Goal: Task Accomplishment & Management: Complete application form

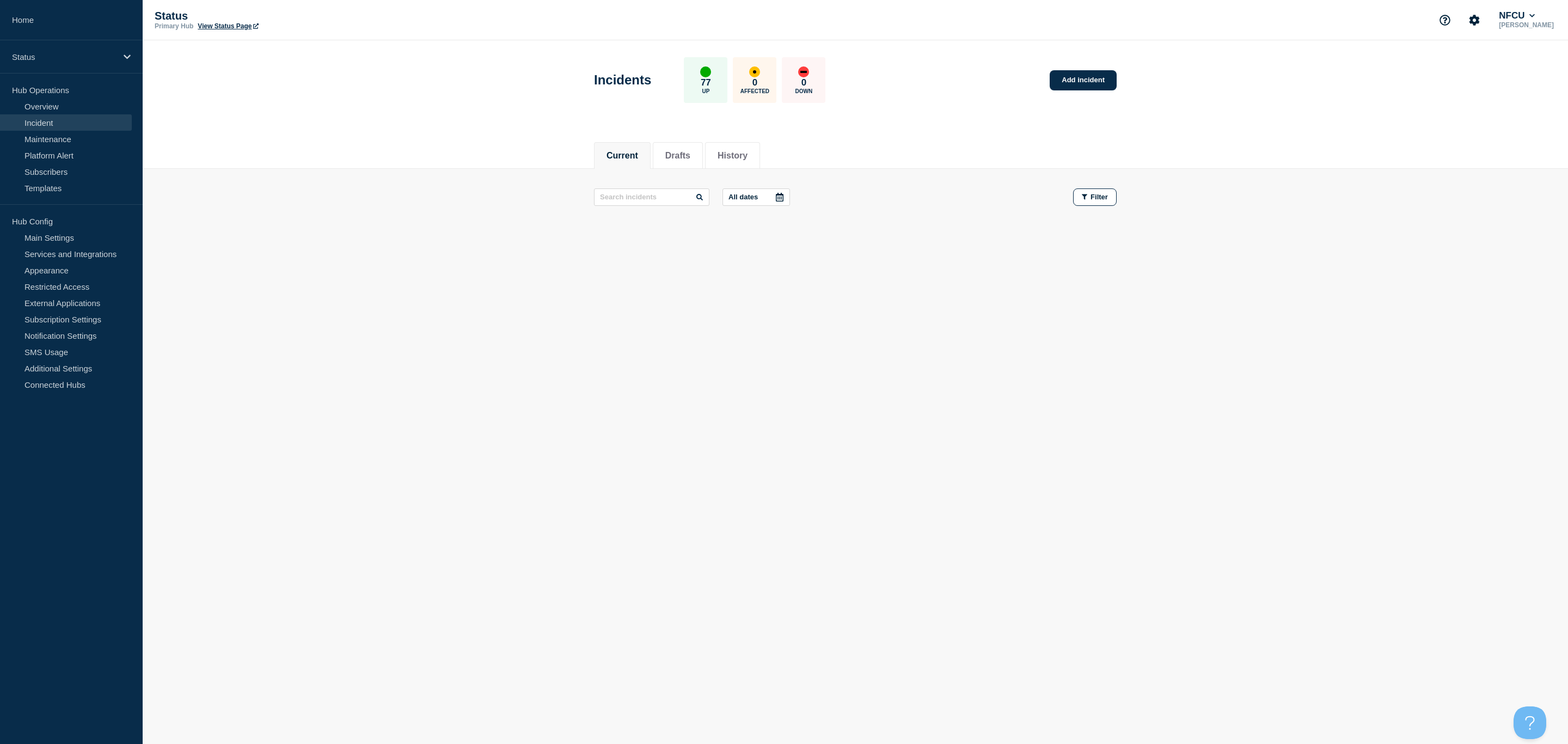
click at [40, 124] on link "Incident" at bounding box center [66, 122] width 131 height 16
click at [48, 136] on link "Maintenance" at bounding box center [66, 139] width 131 height 16
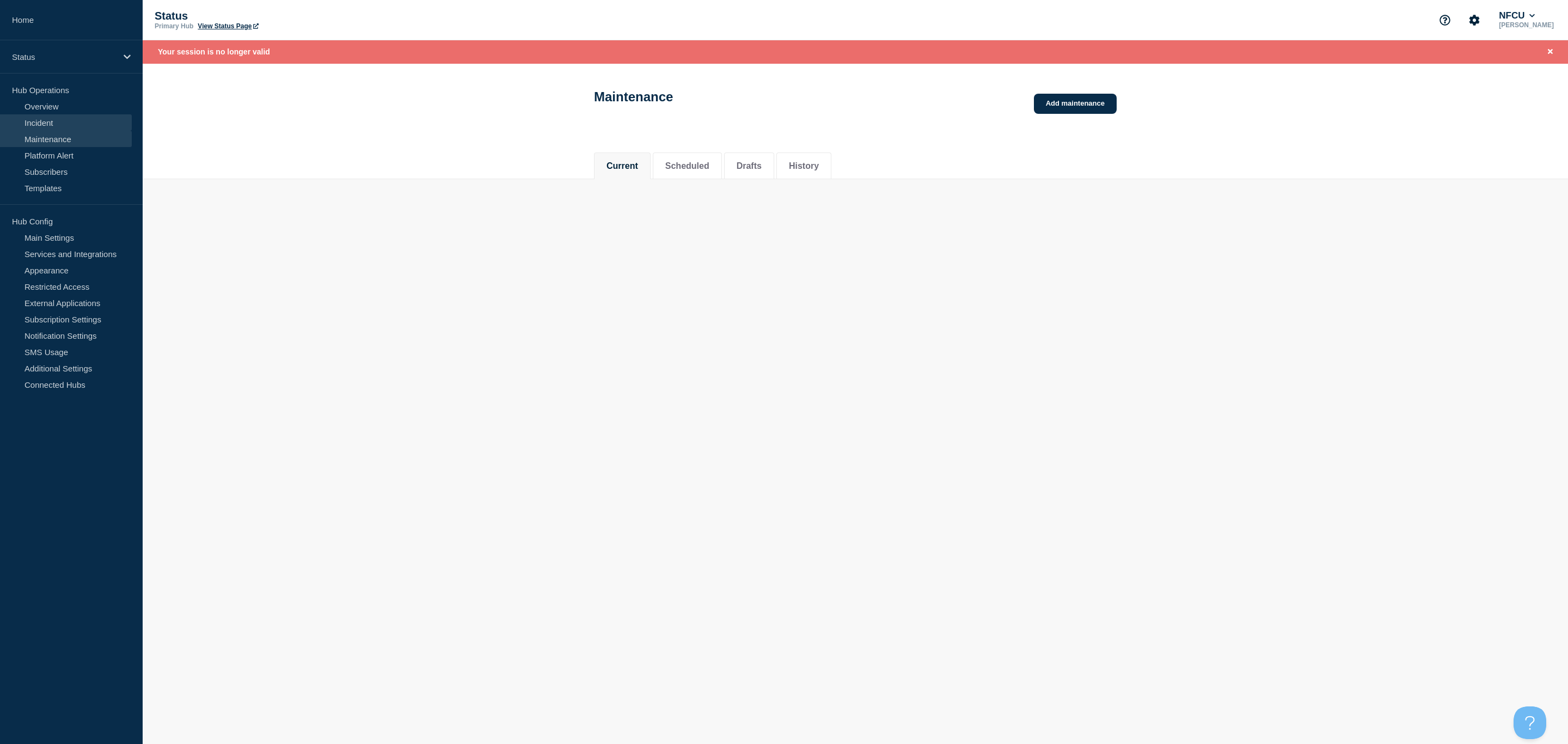
click at [44, 122] on link "Incident" at bounding box center [66, 122] width 131 height 16
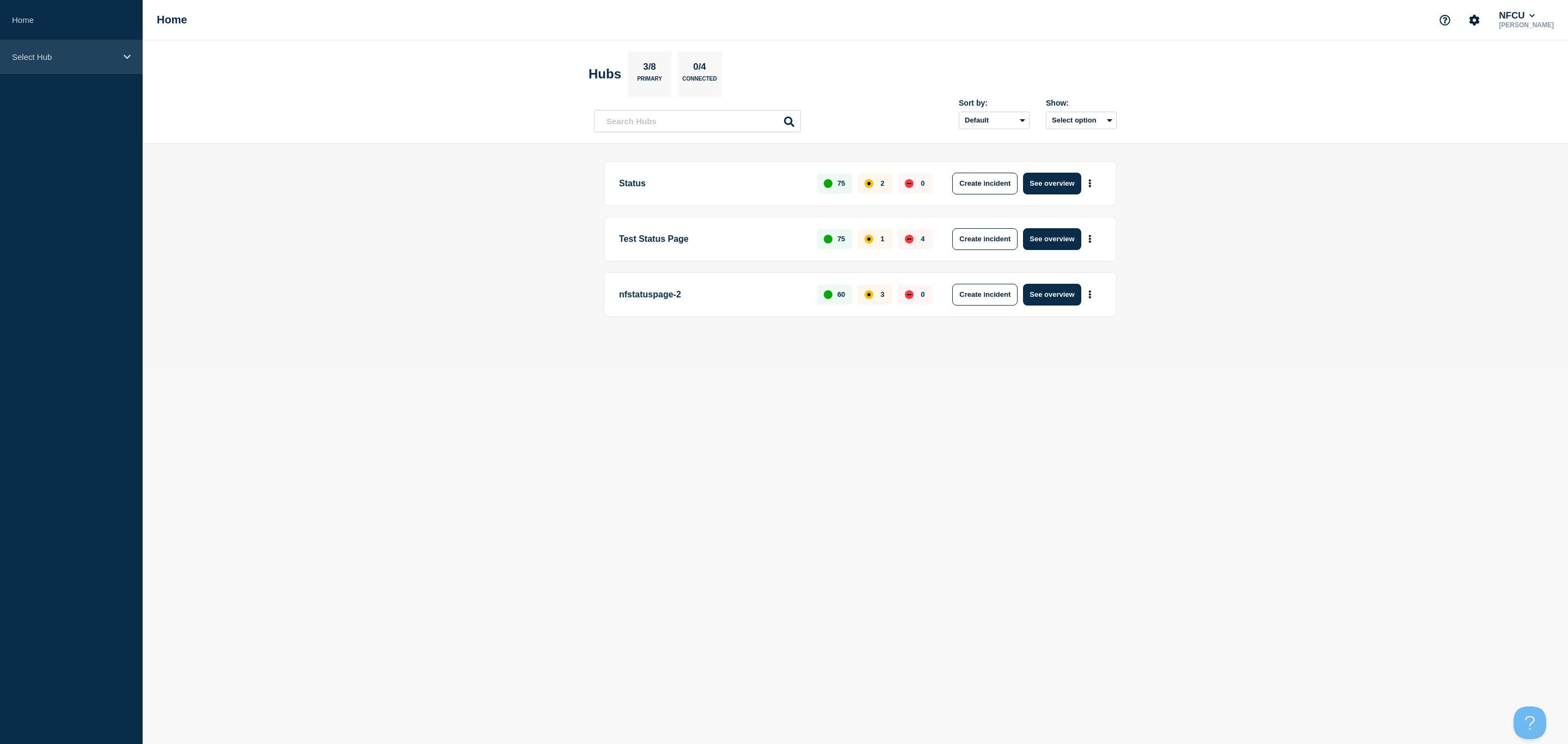
click at [127, 61] on div "Select Hub" at bounding box center [71, 57] width 142 height 33
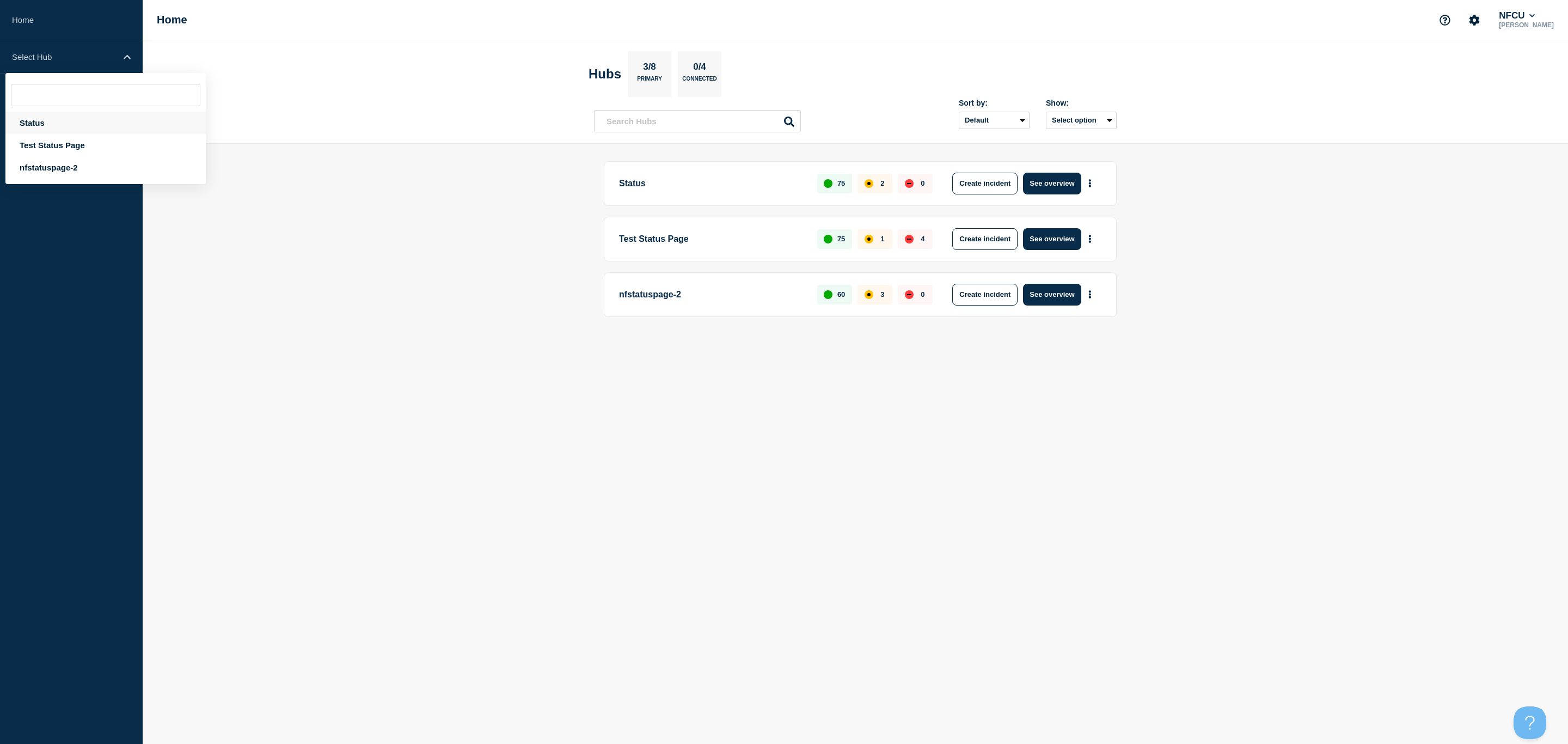
click at [54, 116] on div "Status" at bounding box center [105, 122] width 200 height 23
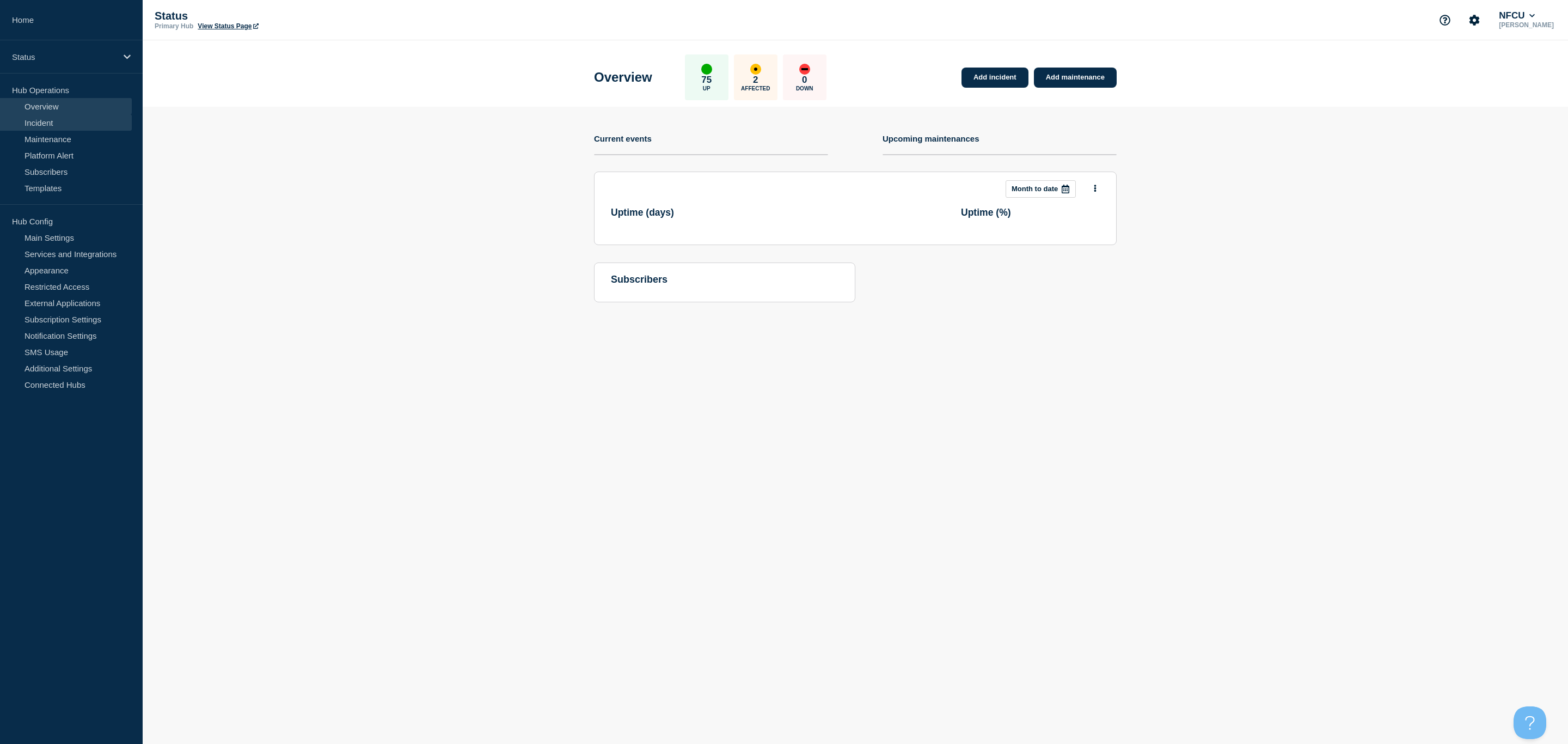
click at [54, 121] on link "Incident" at bounding box center [66, 122] width 131 height 16
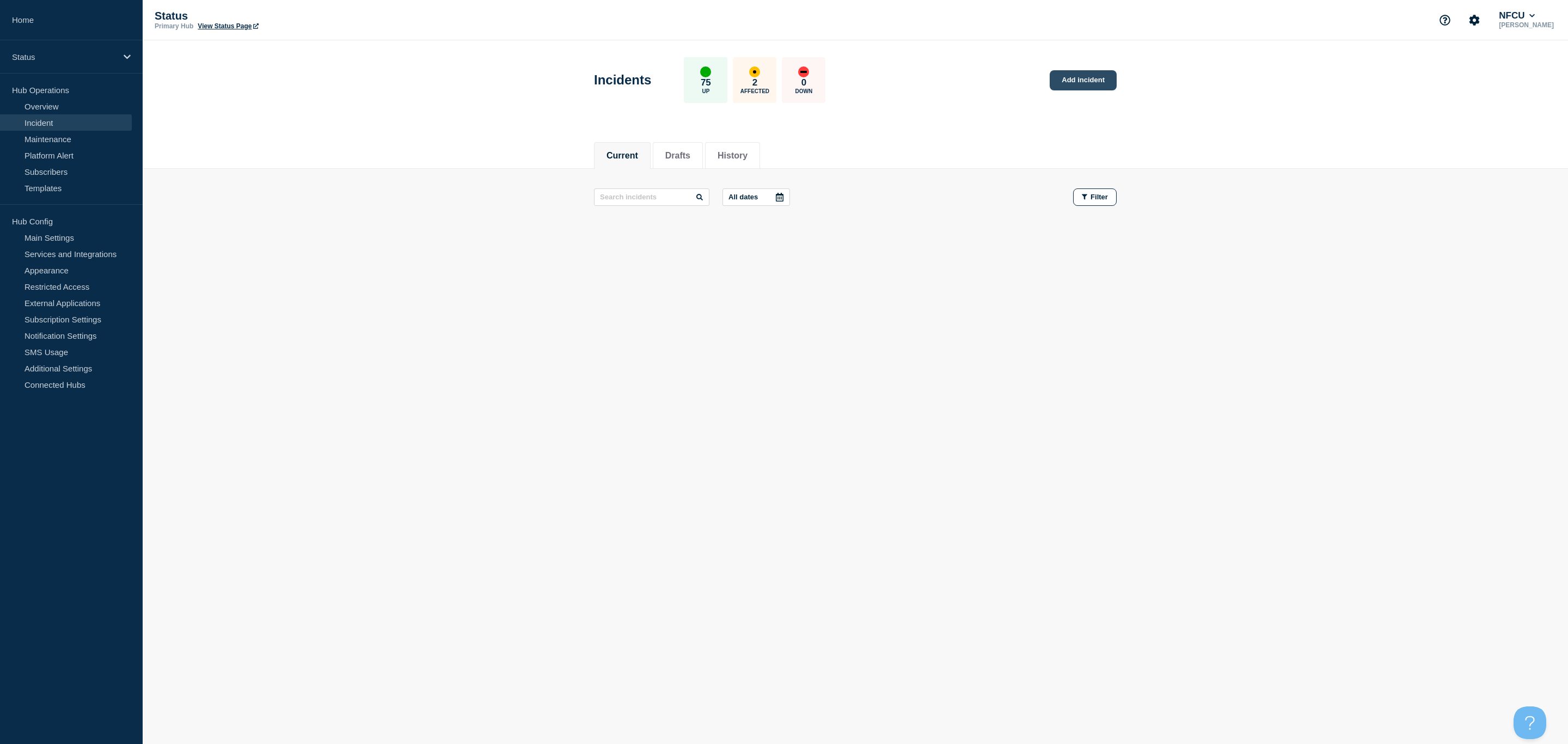
click at [1072, 80] on link "Add incident" at bounding box center [1083, 80] width 67 height 20
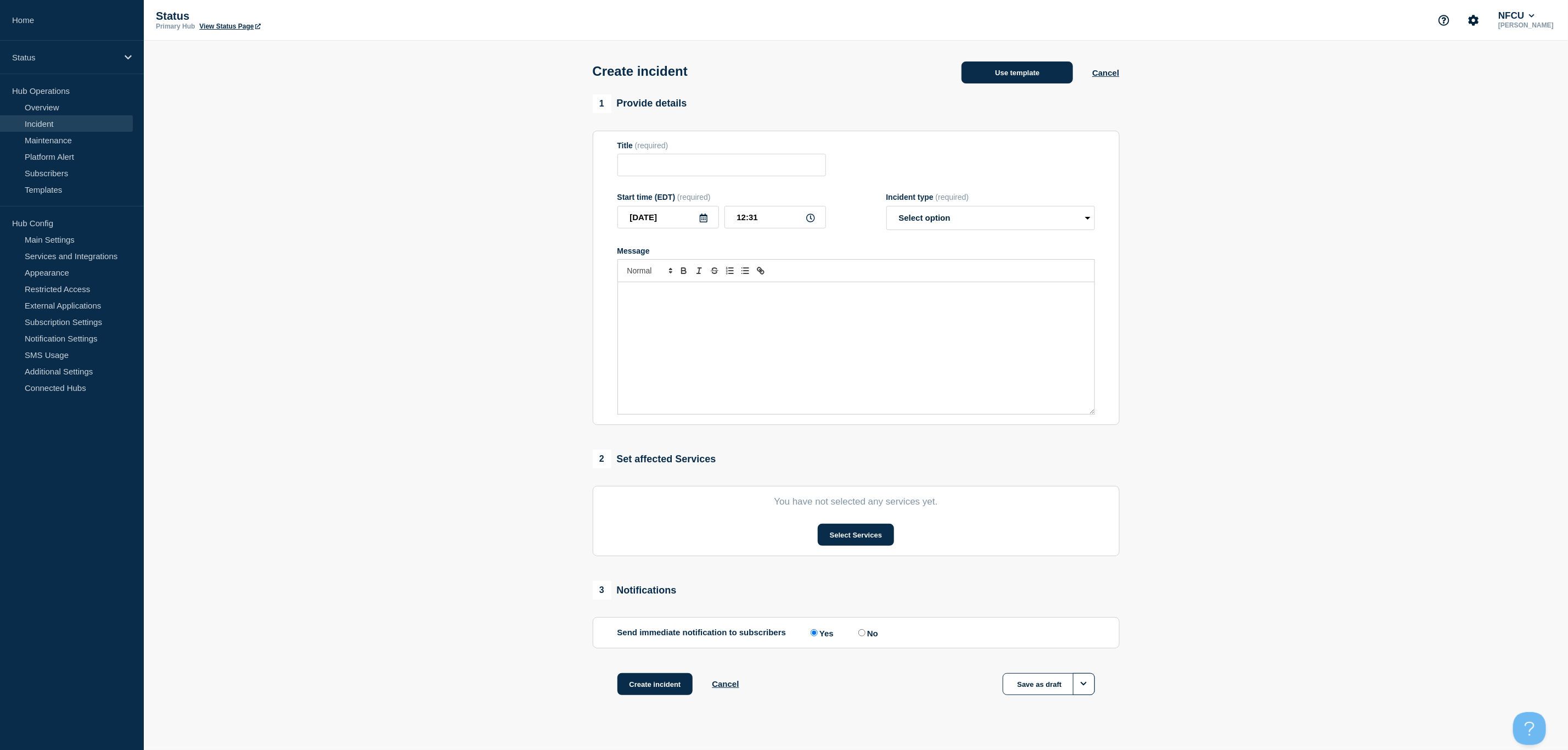
click at [1010, 80] on button "Use template" at bounding box center [1018, 72] width 112 height 22
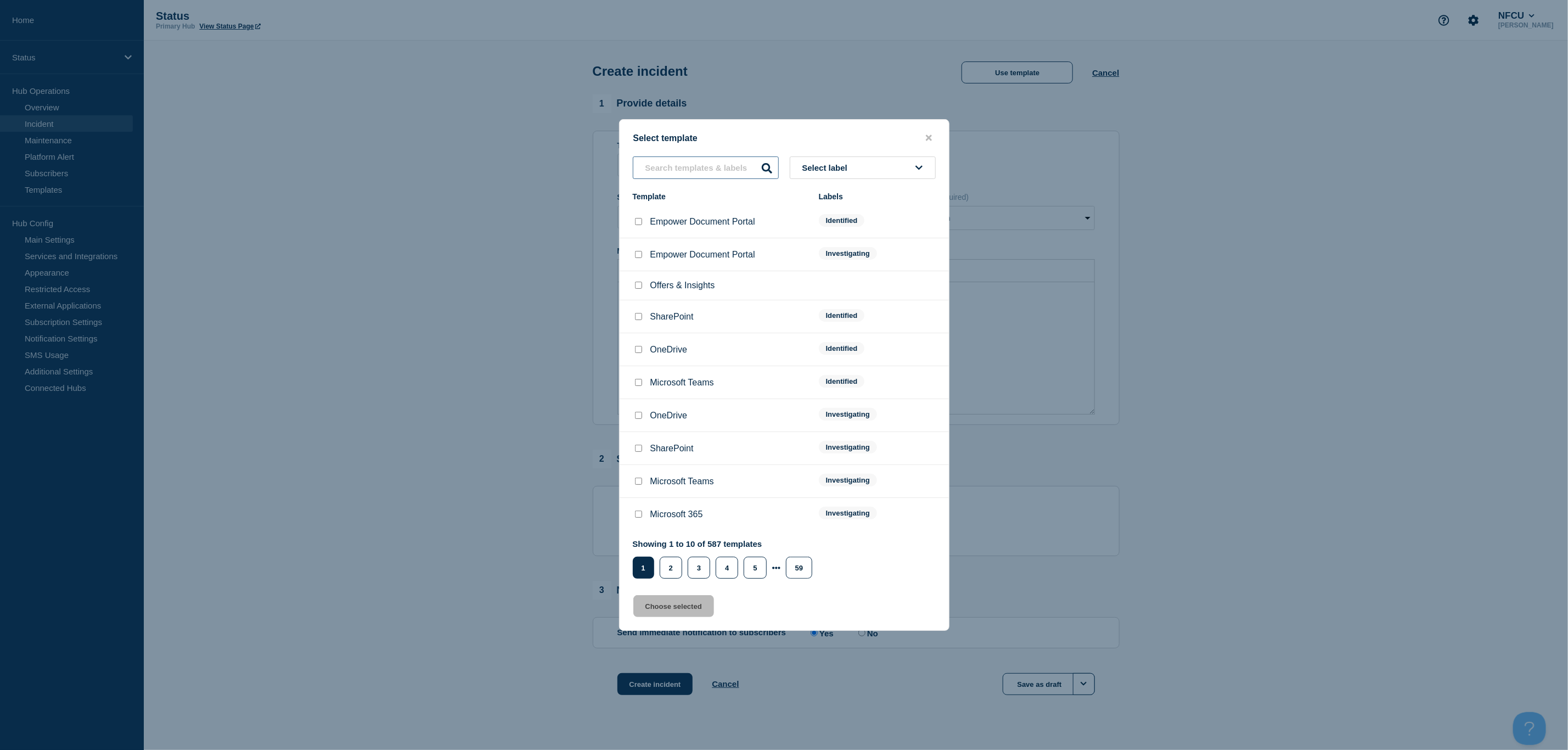
click at [664, 174] on input "text" at bounding box center [706, 168] width 146 height 23
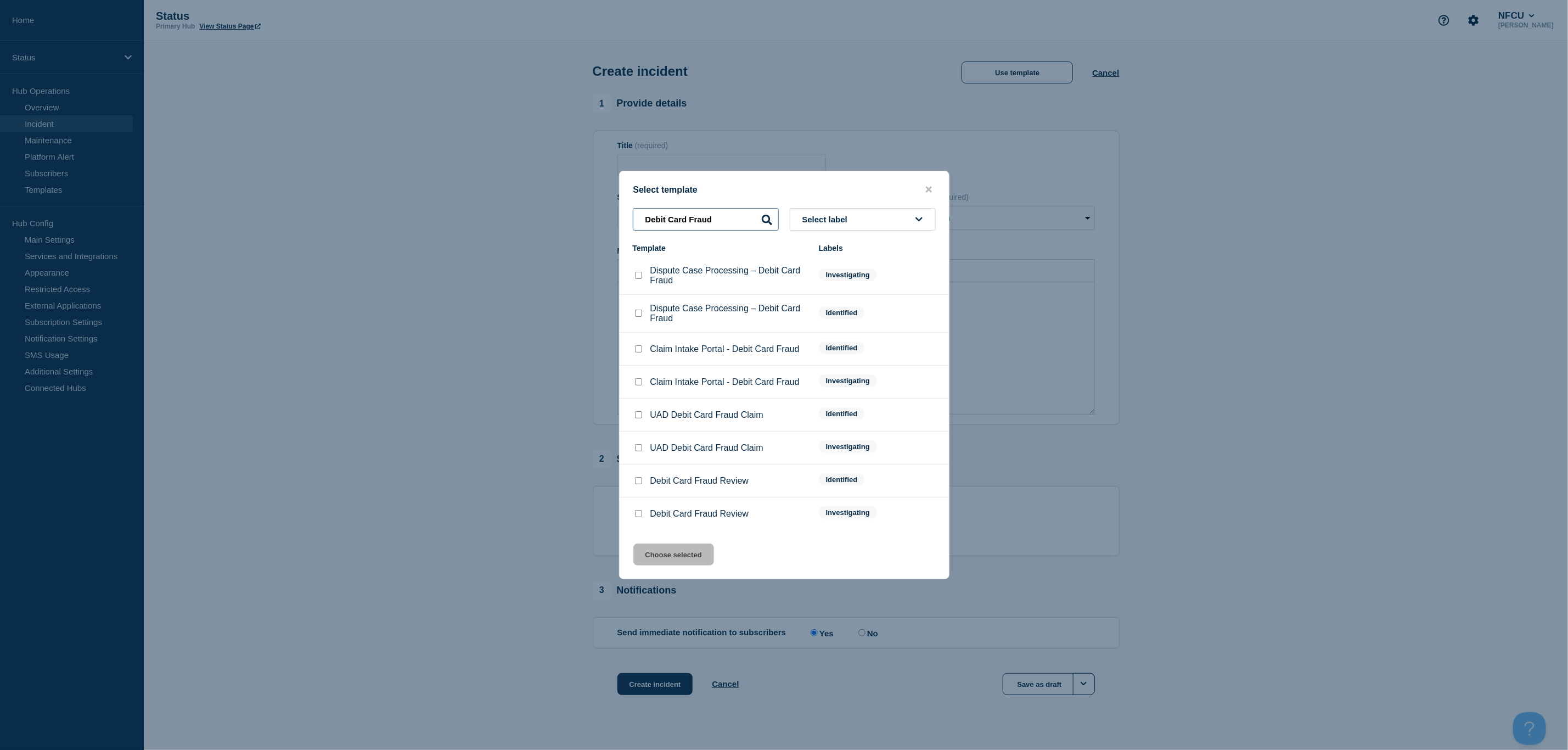
type input "Debit Card Fraud"
click at [636, 451] on input "UAD Debit Card Fraud Claim checkbox" at bounding box center [639, 448] width 7 height 7
checkbox input "true"
click at [668, 555] on button "Choose selected" at bounding box center [673, 555] width 80 height 22
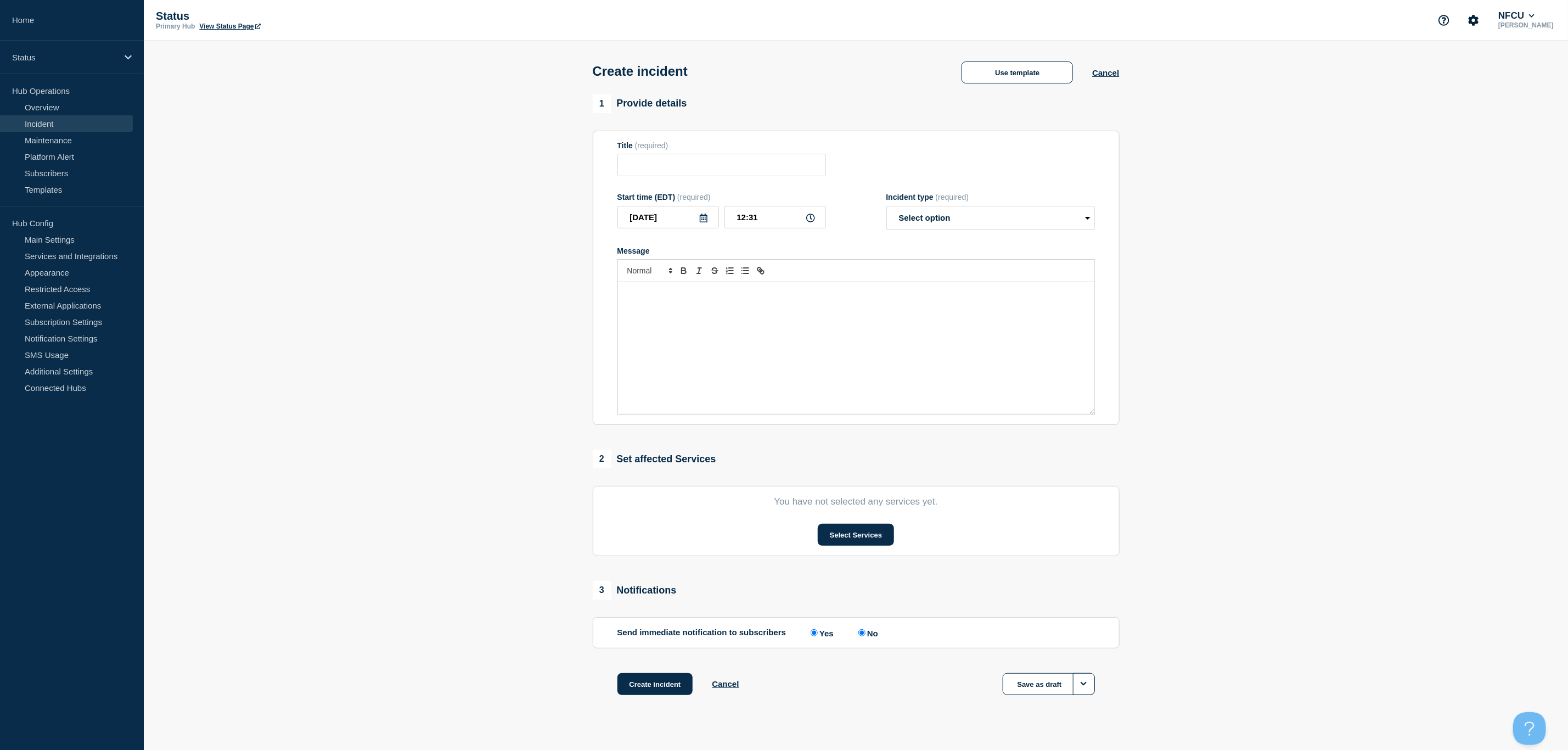
type input "UAD Debit Card Fraud Claim"
select select "investigating"
radio input "false"
radio input "true"
click at [840, 537] on button "Select Services" at bounding box center [856, 535] width 76 height 22
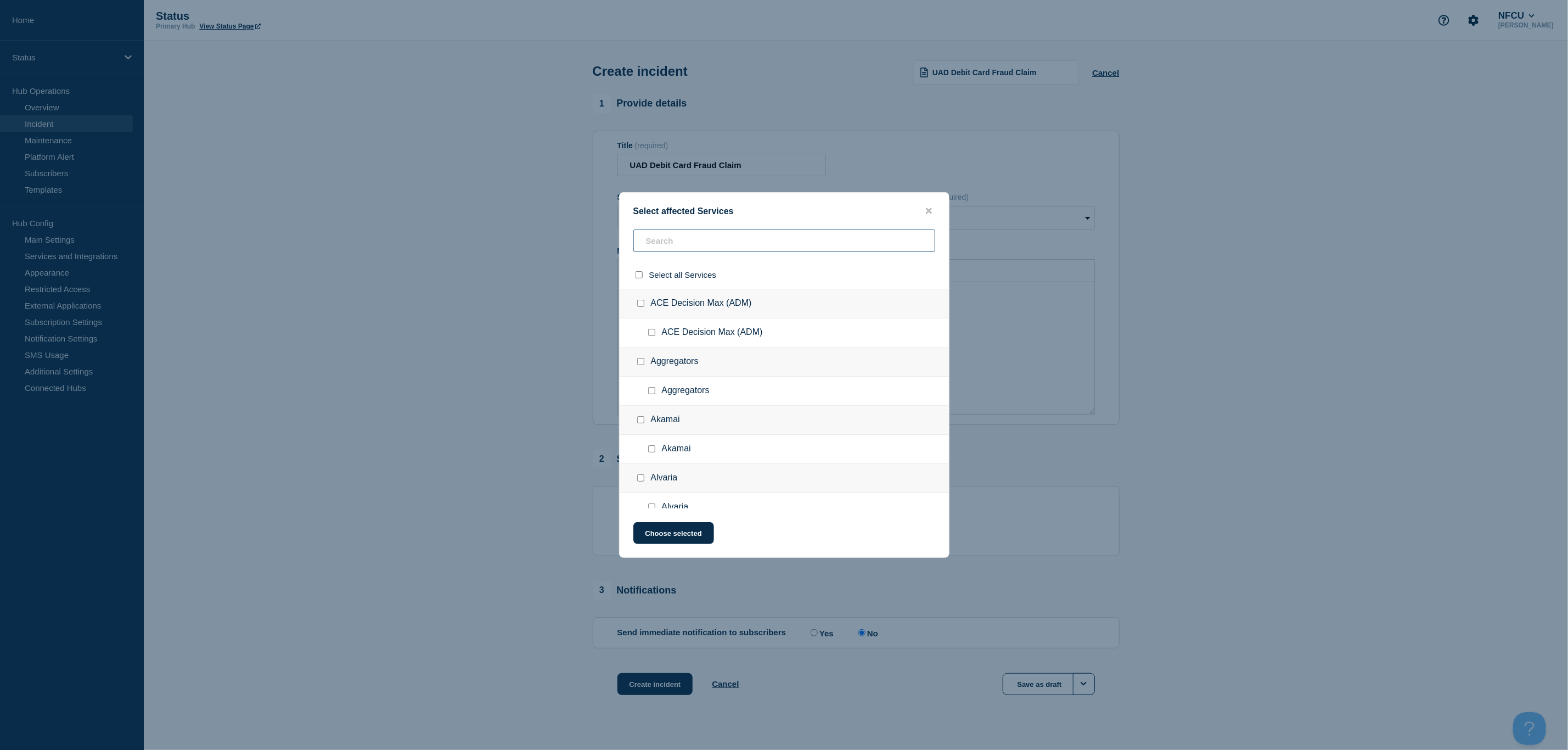
click at [690, 239] on input "text" at bounding box center [784, 241] width 302 height 23
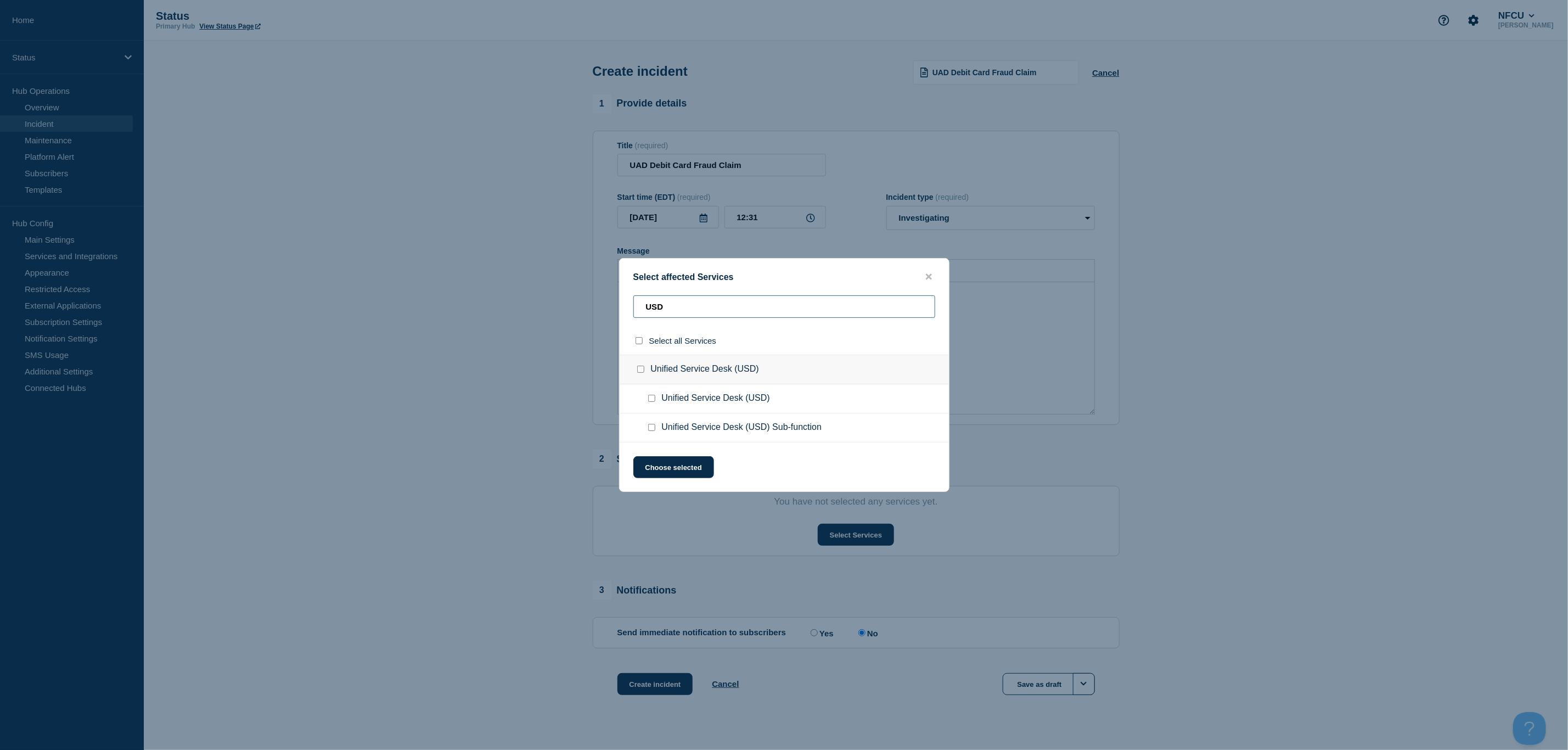
type input "USD"
click at [672, 430] on span "Unified Service Desk (USD) Sub-function" at bounding box center [742, 428] width 160 height 11
click at [654, 429] on input "Unified Service Desk (USD) Sub-function checkbox" at bounding box center [652, 428] width 7 height 7
checkbox input "true"
click at [668, 465] on button "Choose selected" at bounding box center [673, 467] width 80 height 22
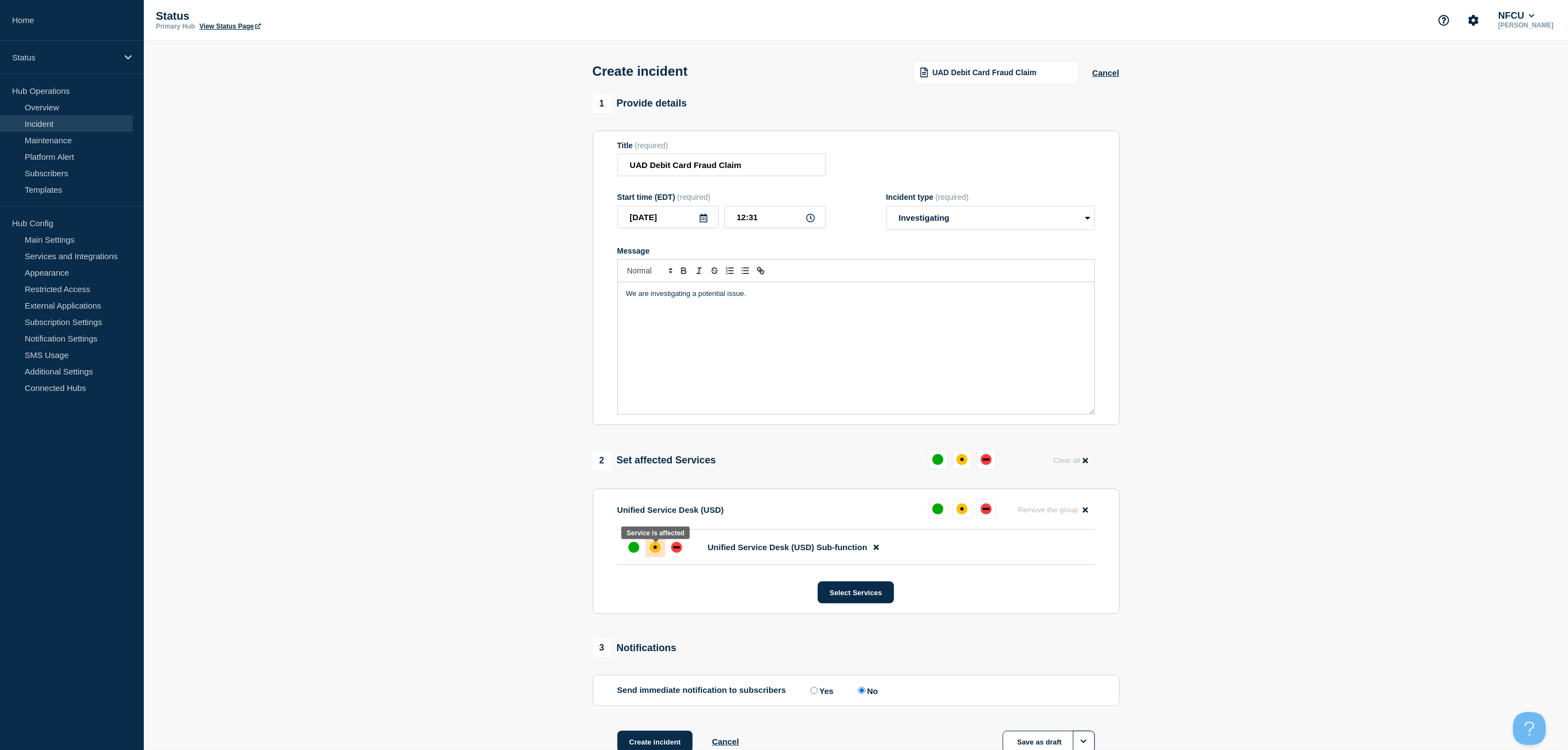
click at [660, 549] on div "affected" at bounding box center [655, 547] width 11 height 11
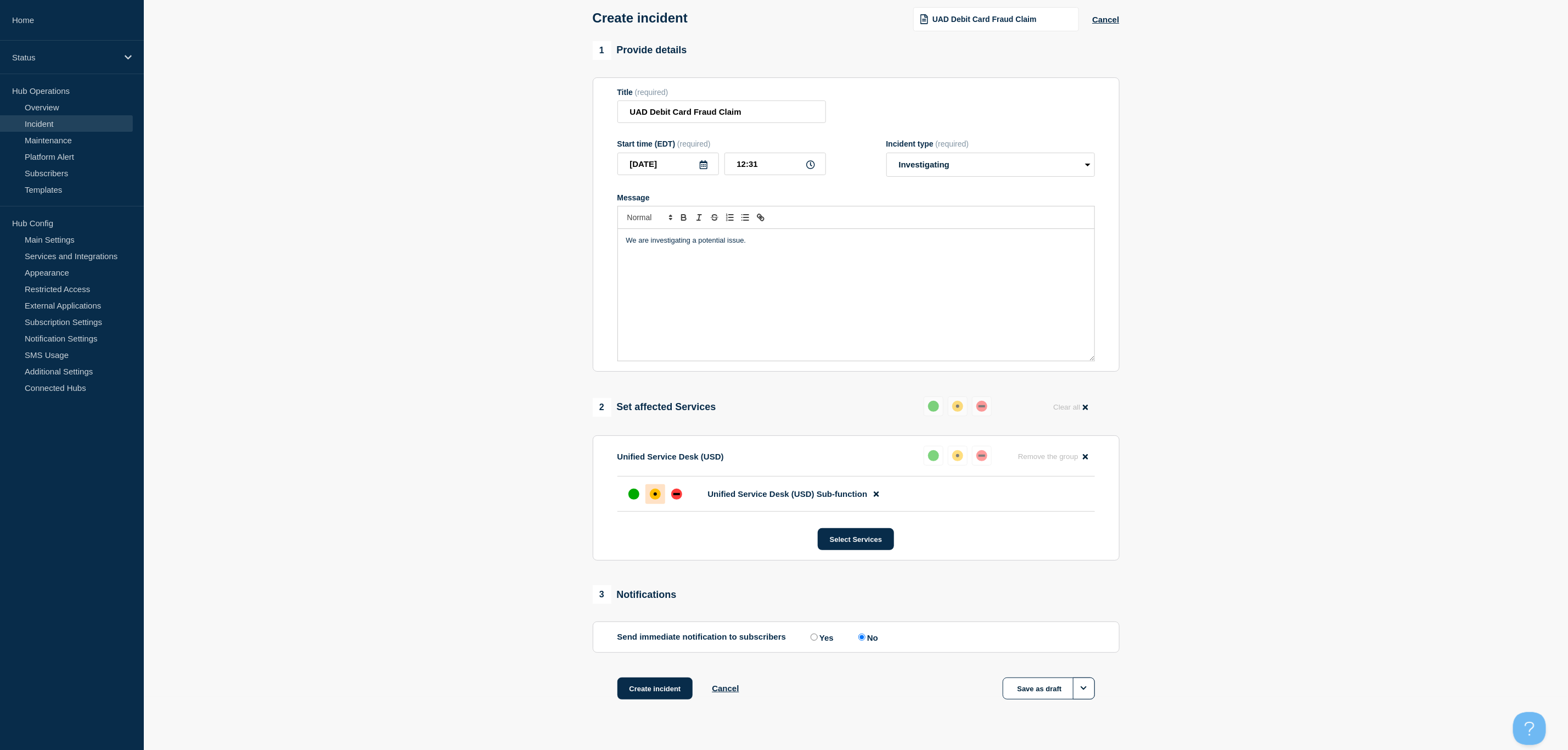
scroll to position [79, 0]
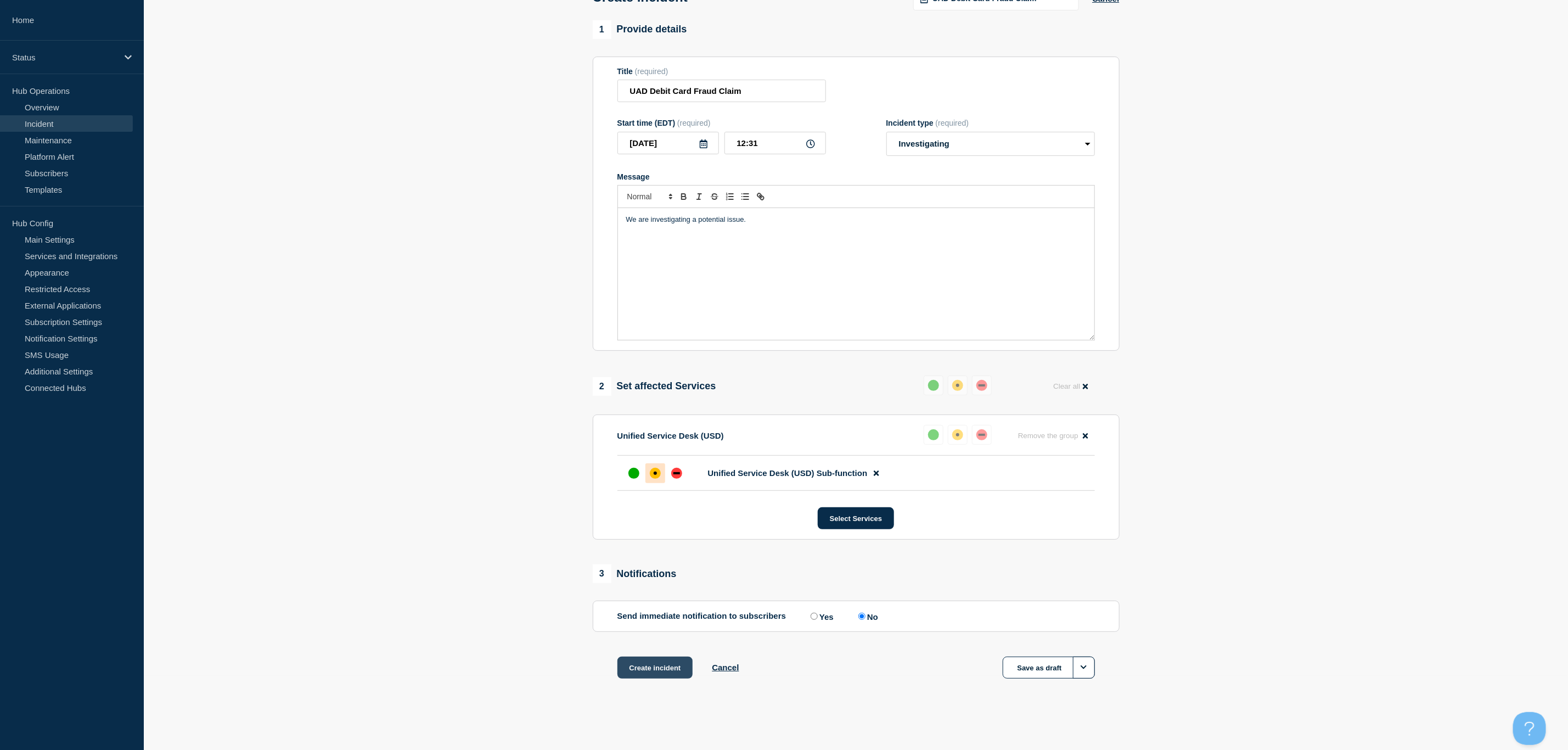
click at [656, 662] on button "Create incident" at bounding box center [655, 668] width 75 height 22
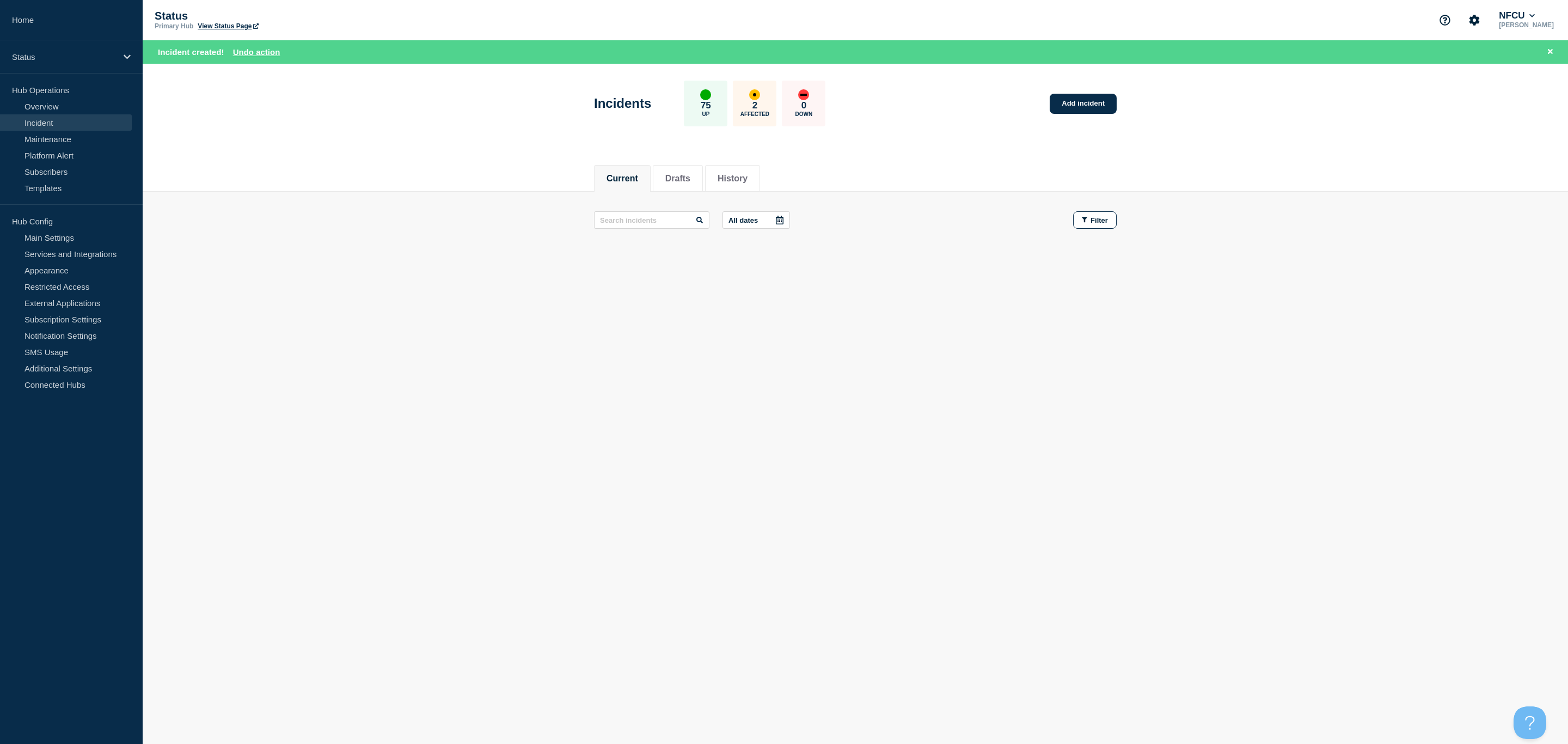
drag, startPoint x: 642, startPoint y: 650, endPoint x: 641, endPoint y: 660, distance: 10.0
